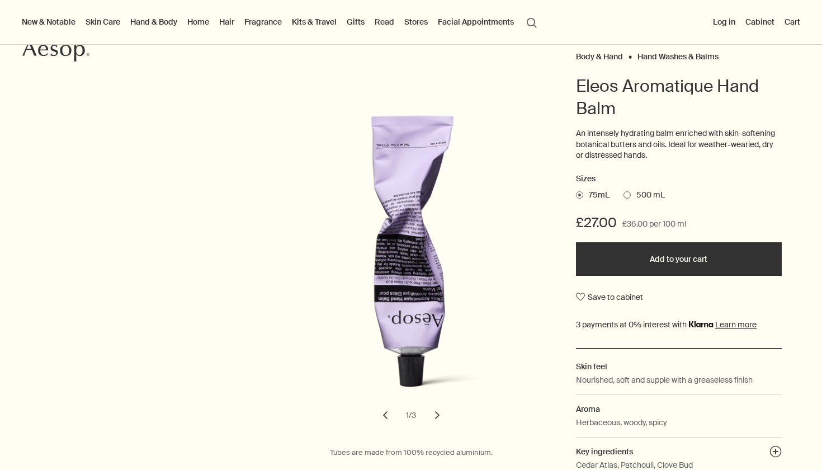
scroll to position [88, 0]
click at [626, 192] on span at bounding box center [626, 194] width 7 height 7
click at [623, 192] on input "500 mL" at bounding box center [623, 192] width 0 height 7
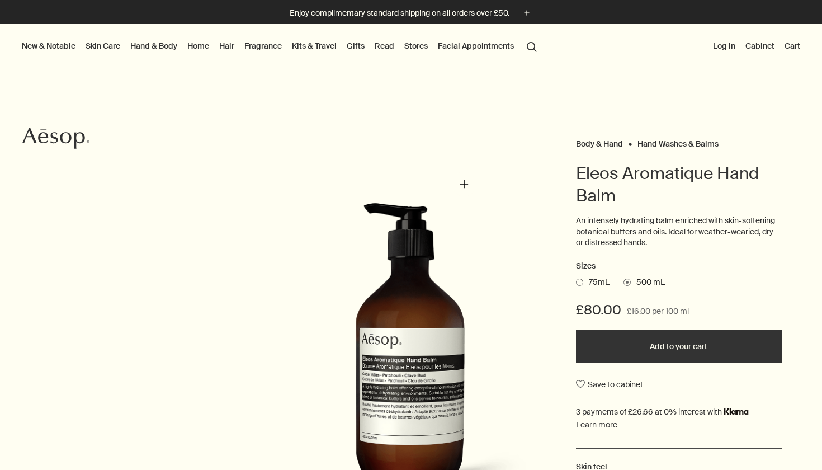
scroll to position [0, 0]
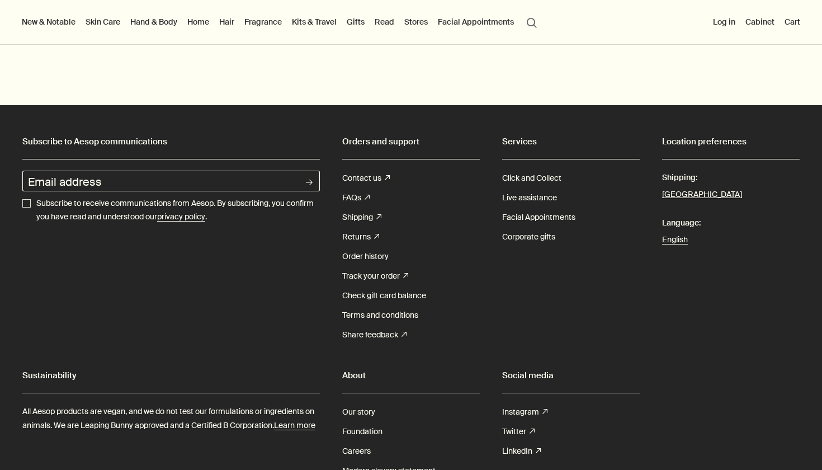
scroll to position [2766, 0]
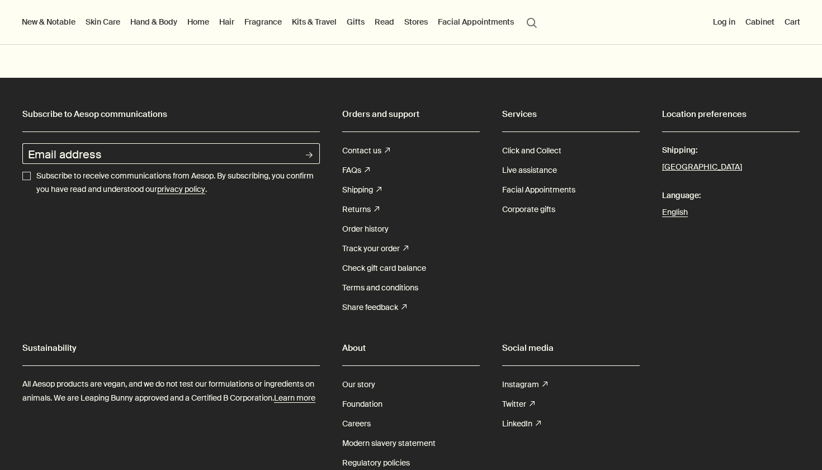
click at [523, 18] on button "search Search" at bounding box center [532, 21] width 20 height 21
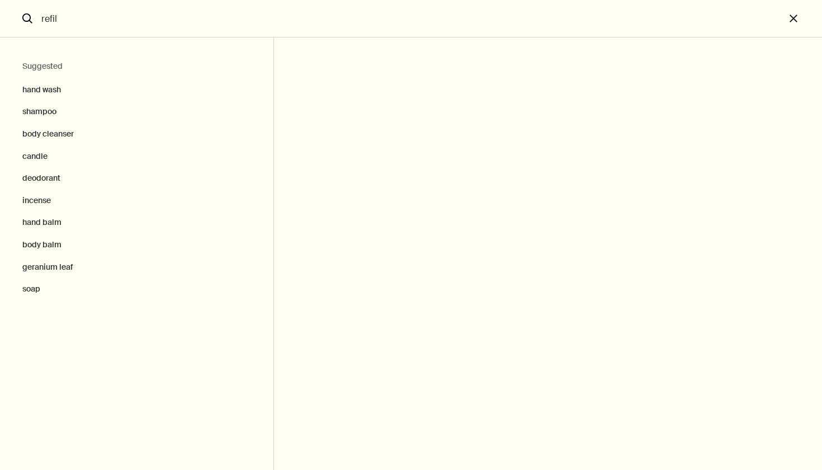
type input "refil"
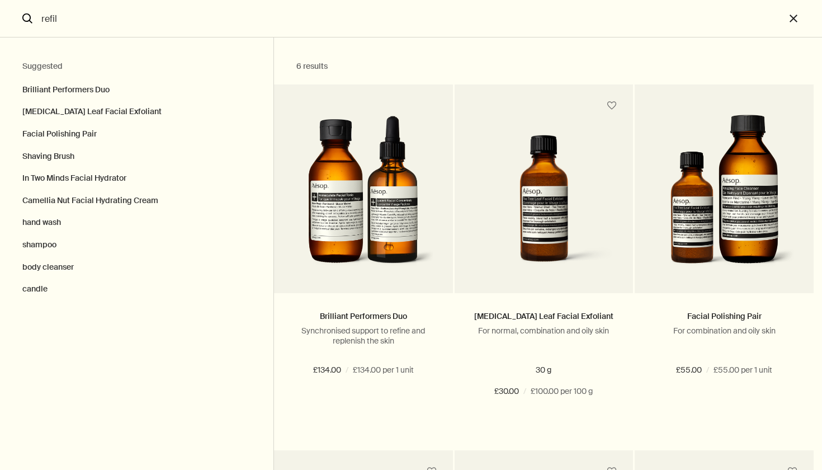
click at [125, 12] on input "refil" at bounding box center [411, 18] width 748 height 37
click at [791, 22] on button "close" at bounding box center [803, 18] width 37 height 37
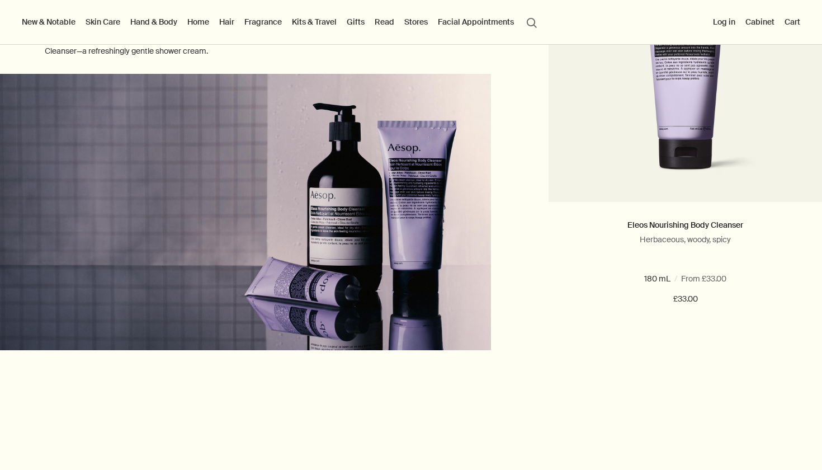
scroll to position [1185, 0]
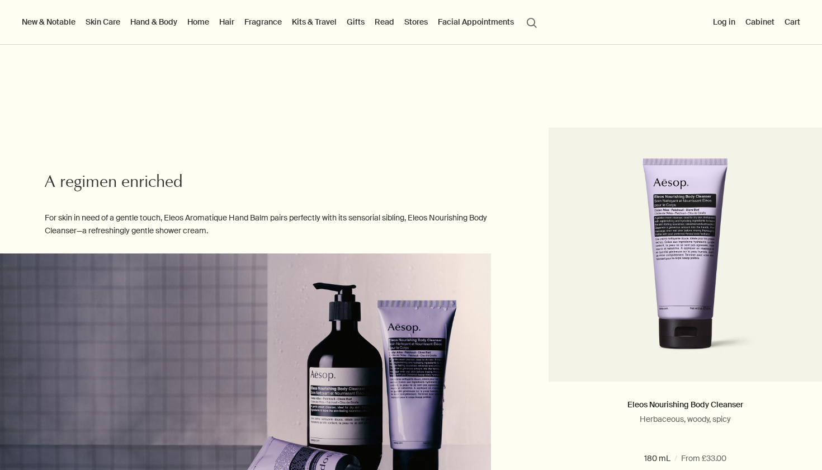
click at [145, 22] on link "Hand & Body" at bounding box center [153, 22] width 51 height 15
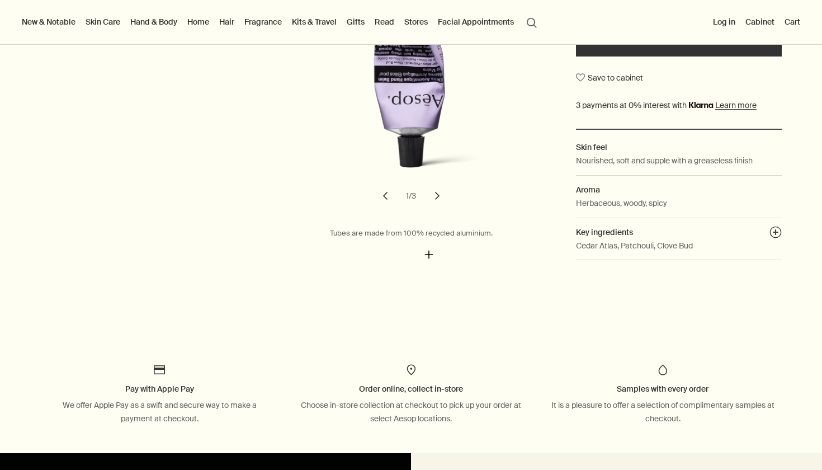
scroll to position [301, 0]
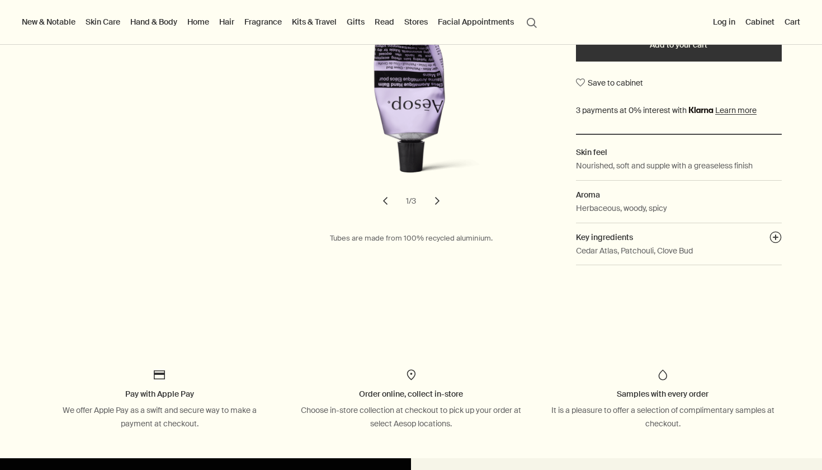
click at [435, 193] on button "chevron" at bounding box center [437, 200] width 25 height 25
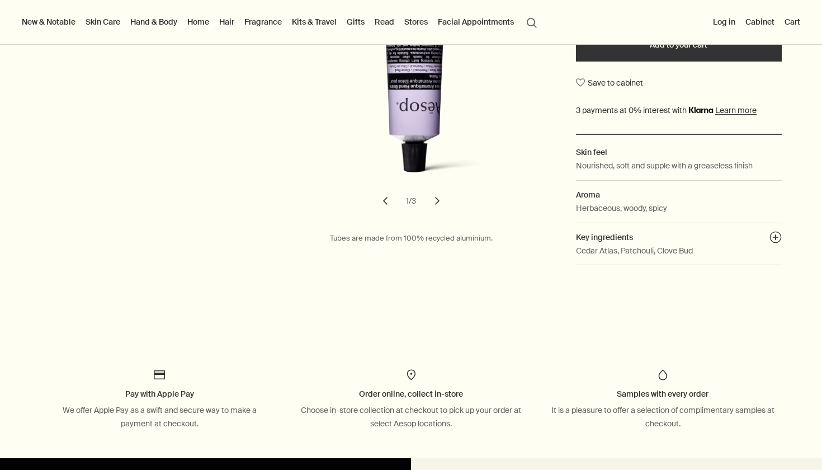
click at [435, 193] on button "chevron" at bounding box center [437, 200] width 25 height 25
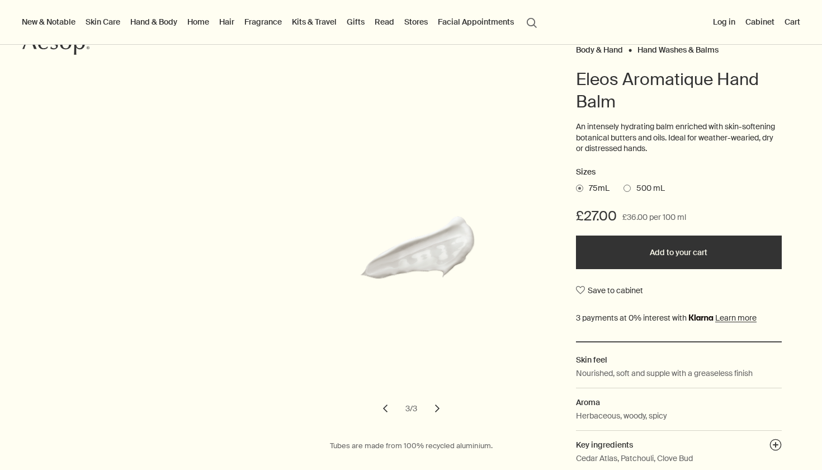
scroll to position [92, 0]
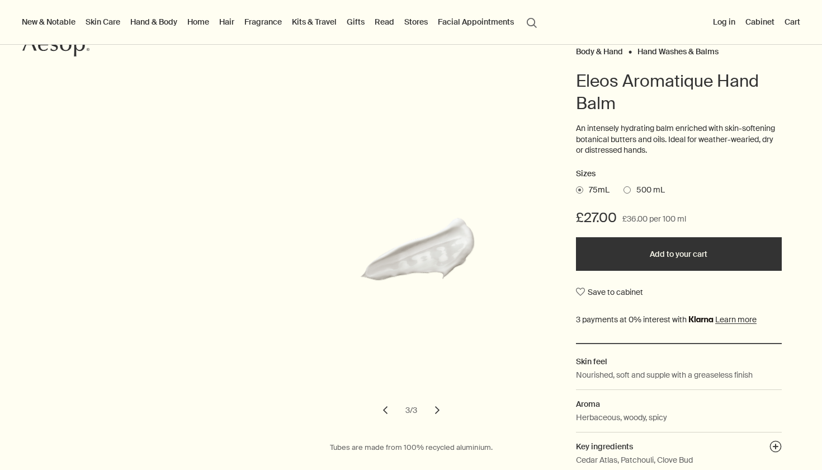
click at [629, 186] on span at bounding box center [626, 189] width 7 height 7
click at [623, 186] on input "500 mL" at bounding box center [623, 187] width 0 height 7
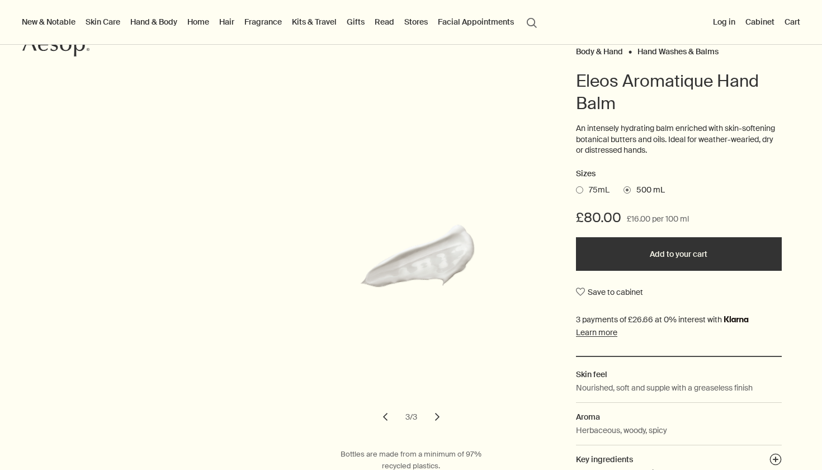
click at [386, 409] on button "chevron" at bounding box center [385, 416] width 25 height 25
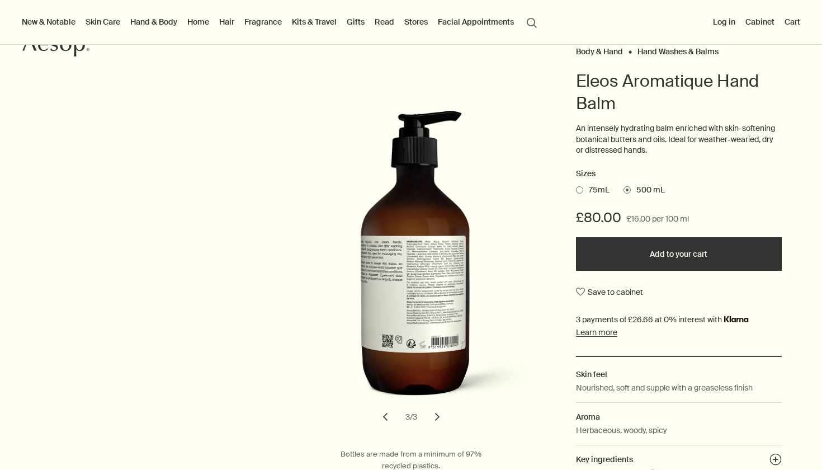
click at [386, 409] on button "chevron" at bounding box center [385, 416] width 25 height 25
click at [381, 413] on button "chevron" at bounding box center [385, 416] width 25 height 25
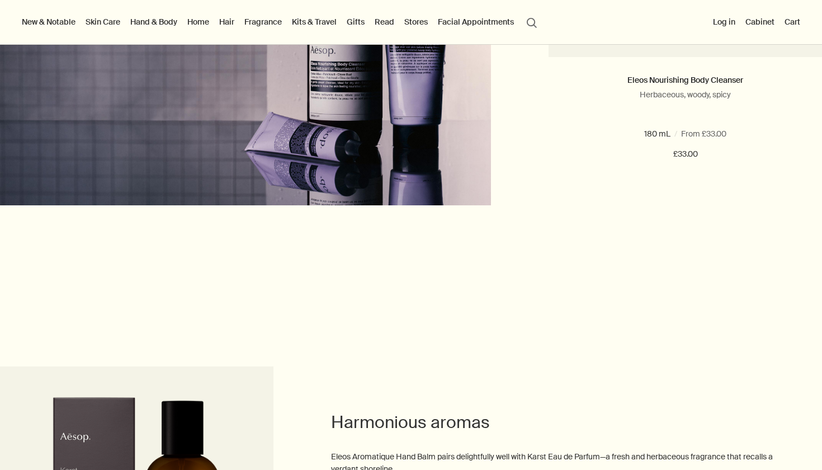
scroll to position [1225, 0]
